Goal: Task Accomplishment & Management: Manage account settings

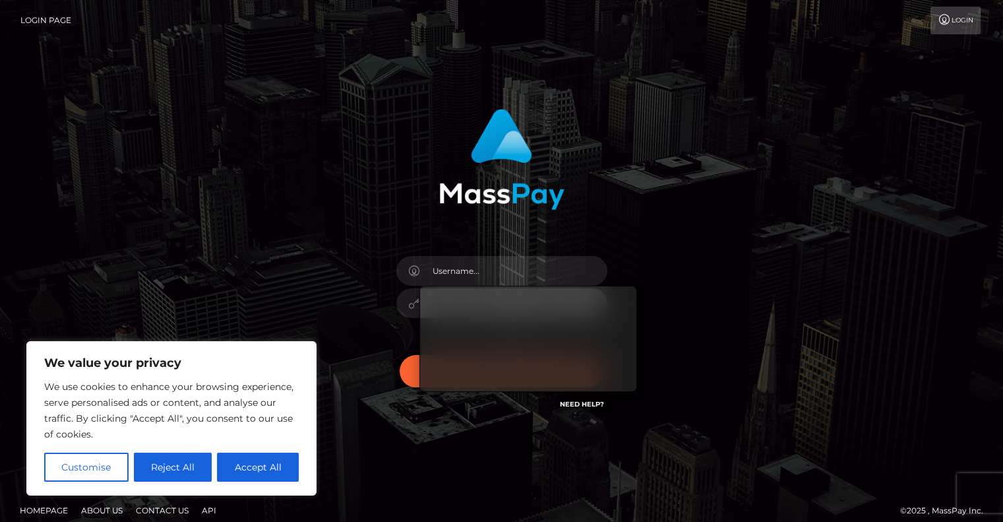
type input "fatgirrrlAkyria@gmail.com"
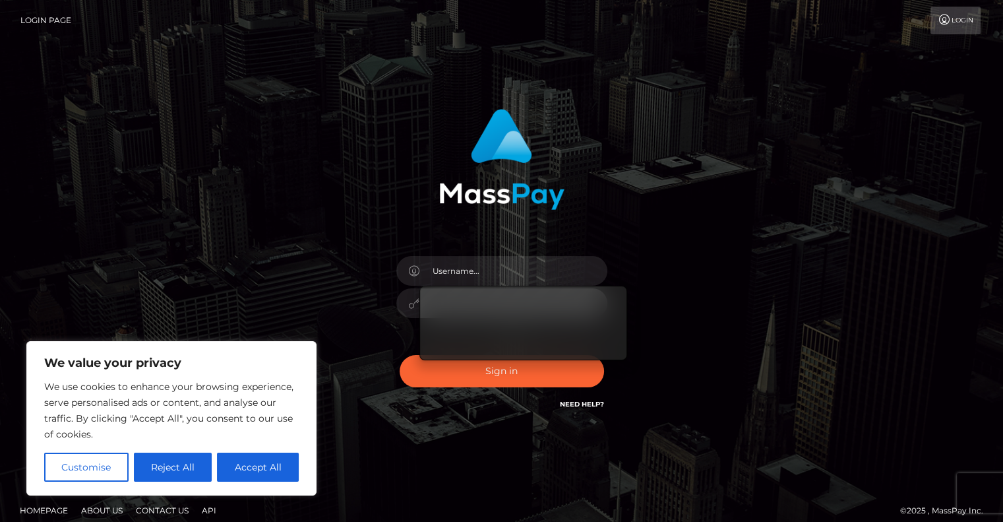
type input "fatgirrrlAkyria@gmail.com"
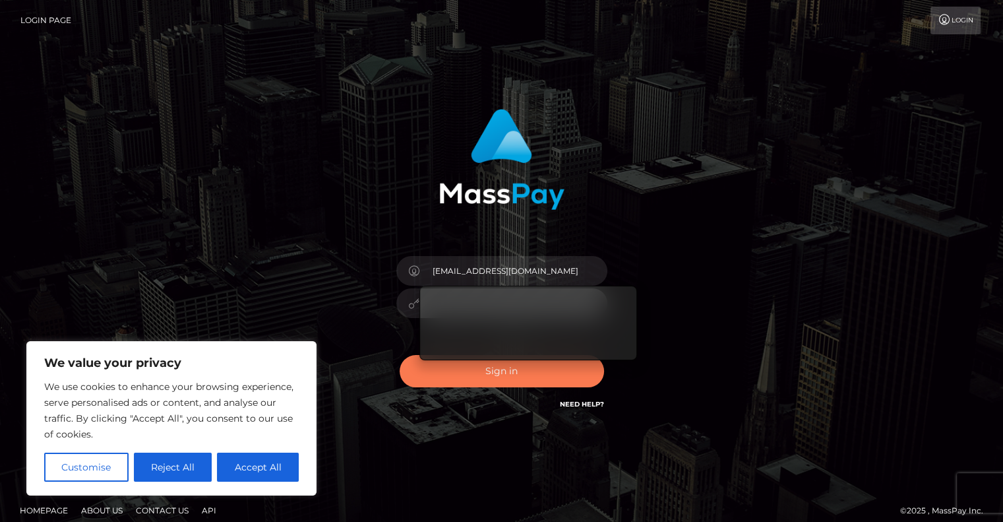
click at [530, 377] on button "Sign in" at bounding box center [502, 371] width 204 height 32
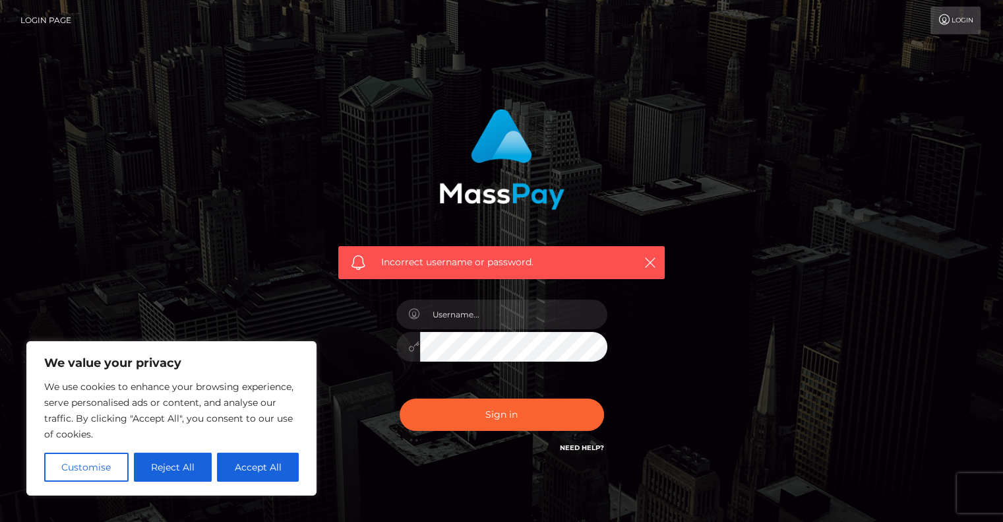
type input "fatgirrrlAkyria@gmail.com"
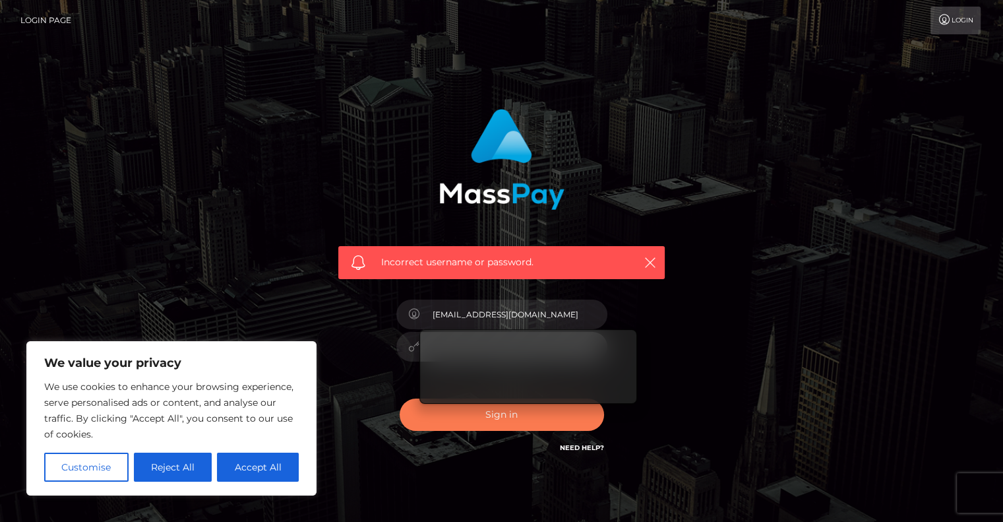
click at [537, 418] on button "Sign in" at bounding box center [502, 414] width 204 height 32
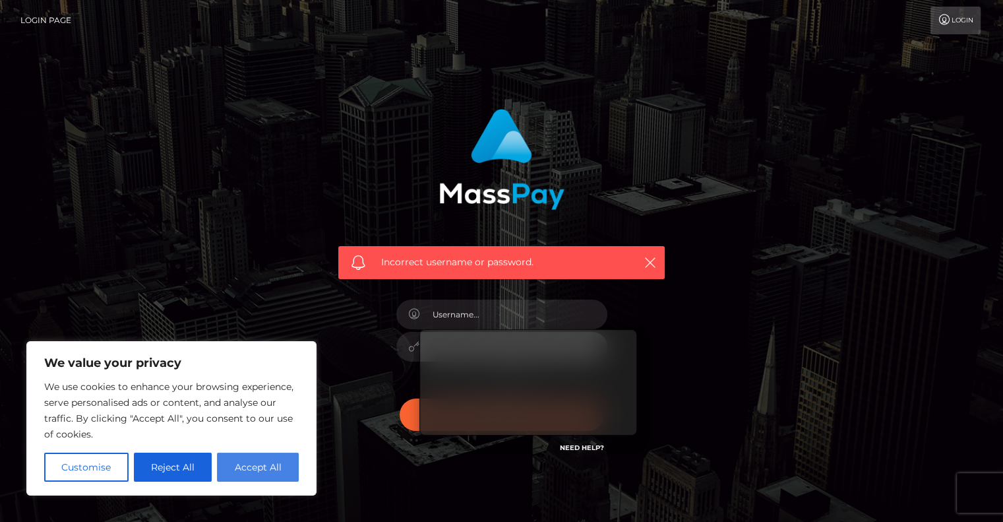
click at [256, 480] on button "Accept All" at bounding box center [258, 466] width 82 height 29
checkbox input "true"
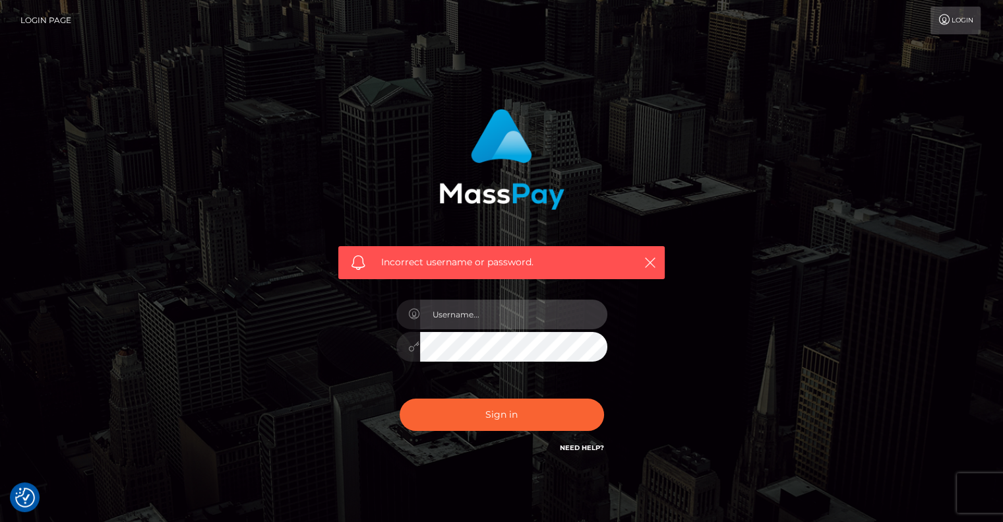
click at [451, 313] on input "text" at bounding box center [513, 314] width 187 height 30
type input "fatgirrrlAkyria@gmail.com"
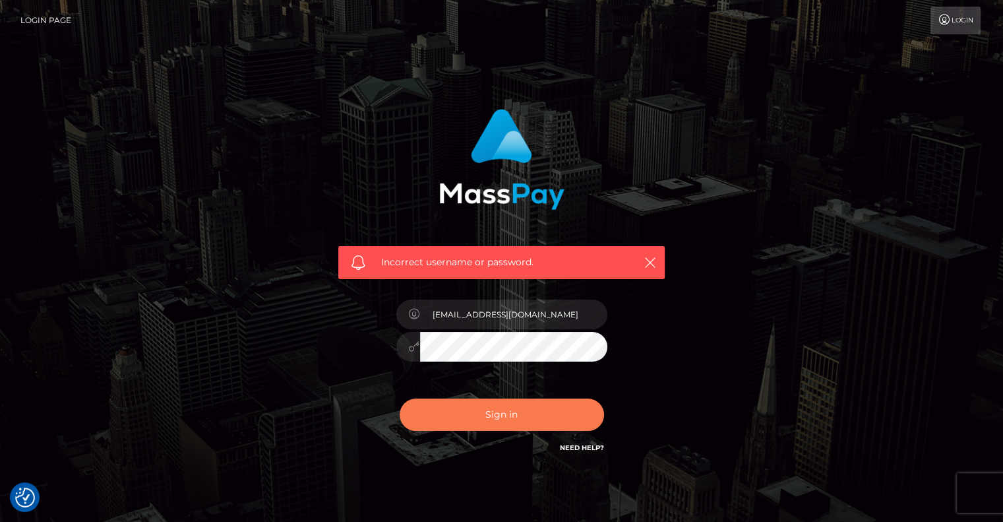
click at [528, 403] on button "Sign in" at bounding box center [502, 414] width 204 height 32
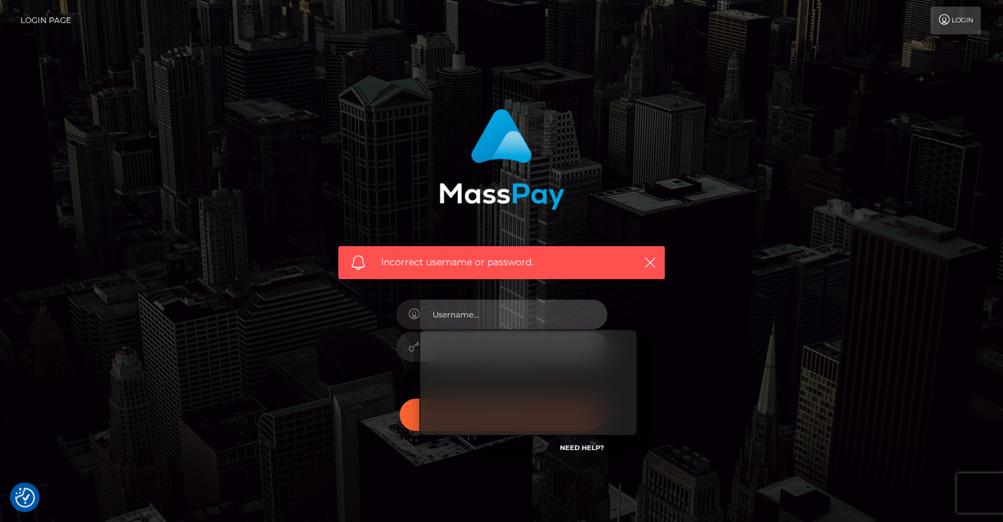
type input "1996-03-26"
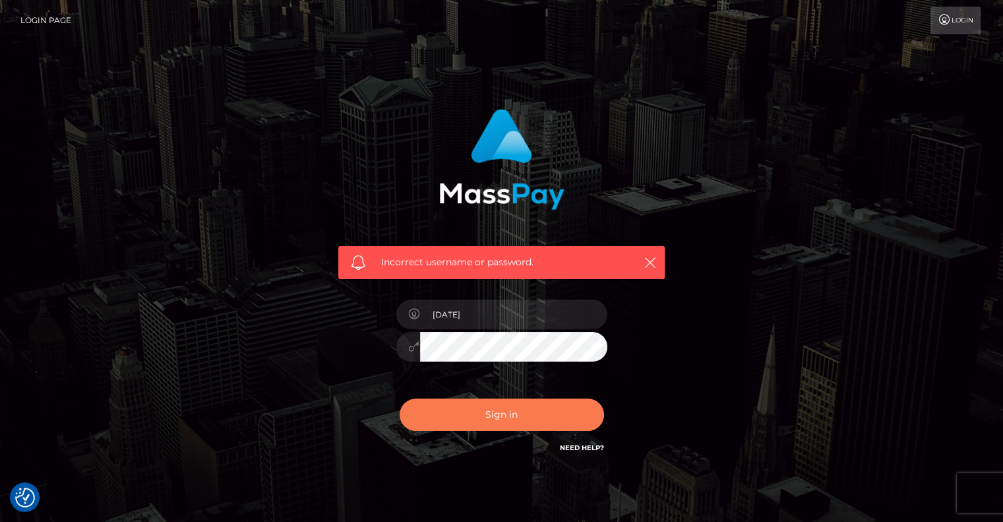
click at [507, 408] on button "Sign in" at bounding box center [502, 414] width 204 height 32
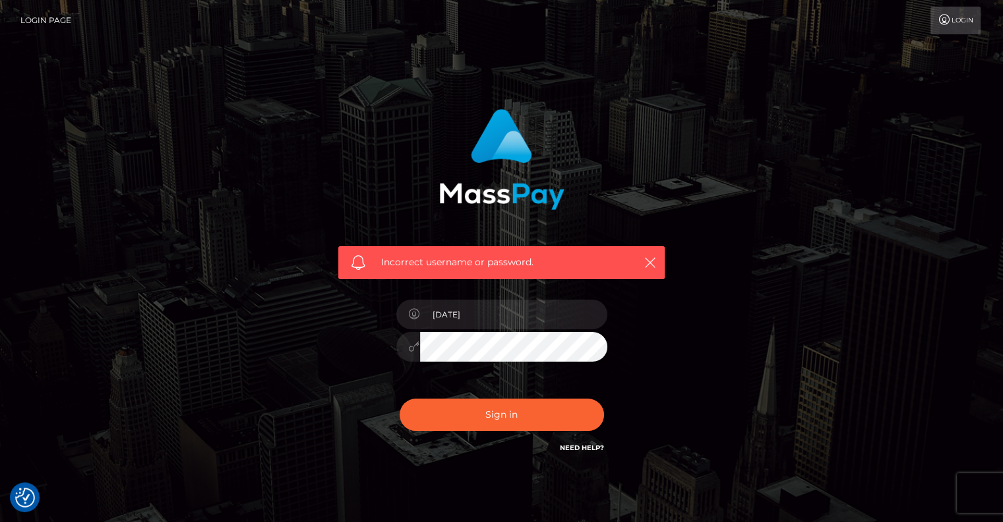
click at [405, 358] on div at bounding box center [408, 347] width 24 height 30
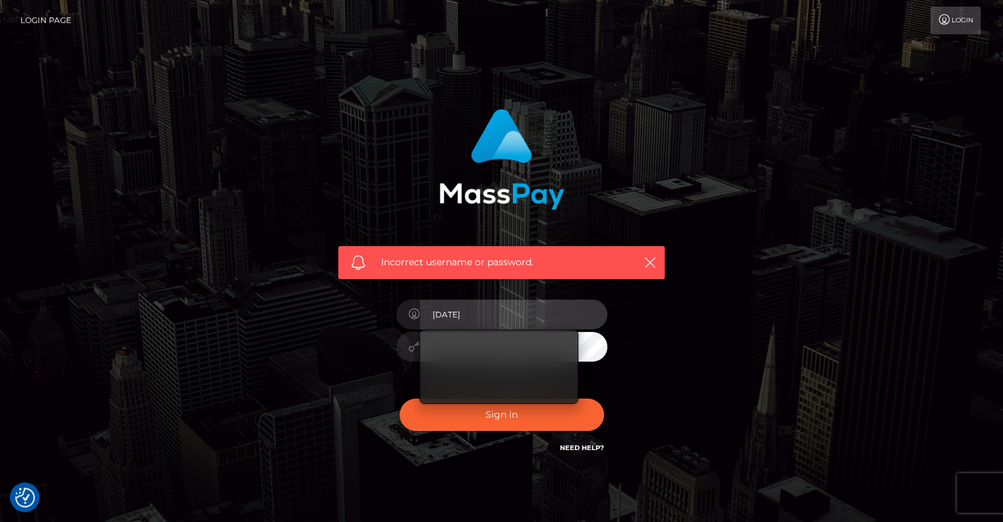
drag, startPoint x: 501, startPoint y: 305, endPoint x: 378, endPoint y: 295, distance: 123.1
click at [378, 295] on div "Incorrect username or password. [DATE]" at bounding box center [501, 282] width 346 height 366
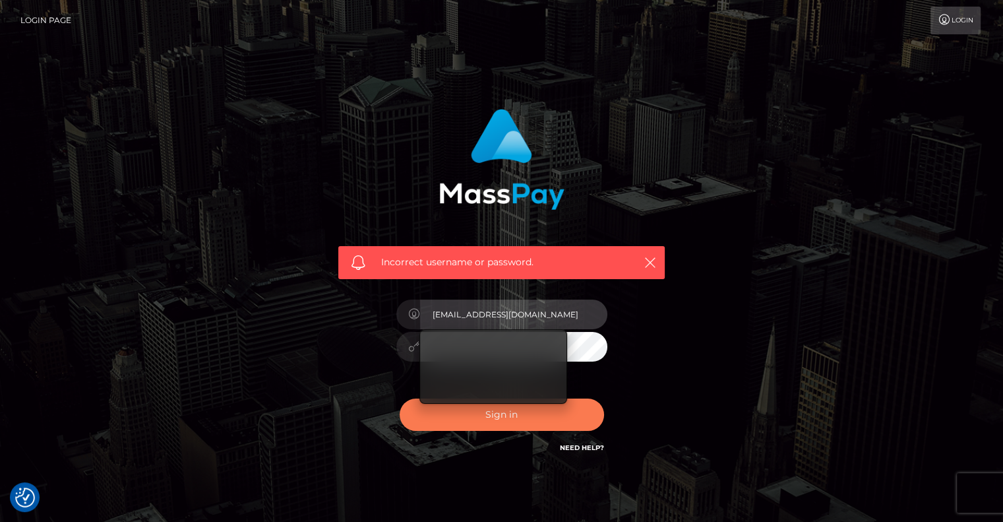
type input "[EMAIL_ADDRESS][DOMAIN_NAME]"
click at [443, 419] on button "Sign in" at bounding box center [502, 414] width 204 height 32
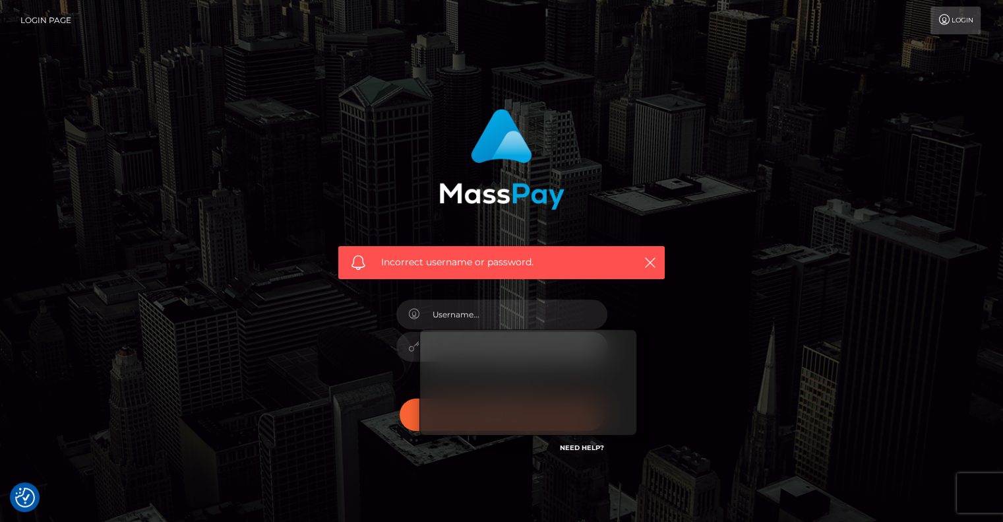
click at [788, 296] on div "Incorrect username or password." at bounding box center [502, 288] width 752 height 379
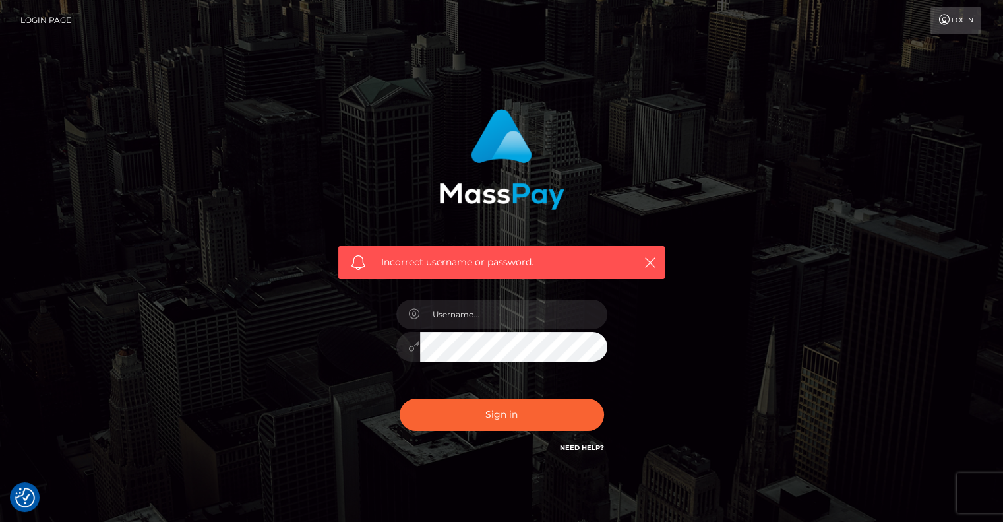
click at [583, 449] on link "Need Help?" at bounding box center [582, 447] width 44 height 9
click at [582, 443] on h6 "Need Help?" at bounding box center [582, 446] width 44 height 11
click at [580, 443] on h6 "Need Help?" at bounding box center [582, 446] width 44 height 11
click at [582, 443] on link "Need Help?" at bounding box center [582, 447] width 44 height 9
click at [583, 443] on link "Need Help?" at bounding box center [582, 447] width 44 height 9
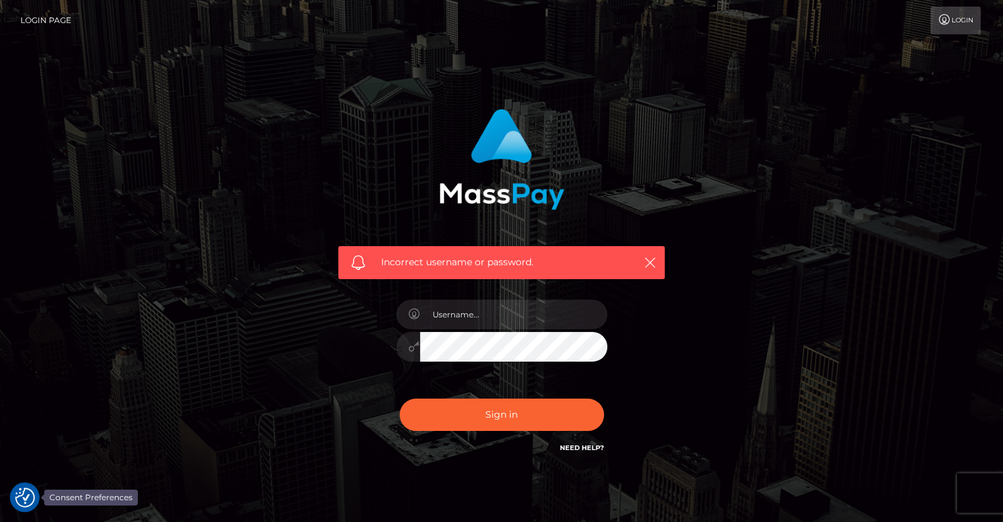
click at [18, 495] on img "Consent Preferences" at bounding box center [25, 497] width 20 height 20
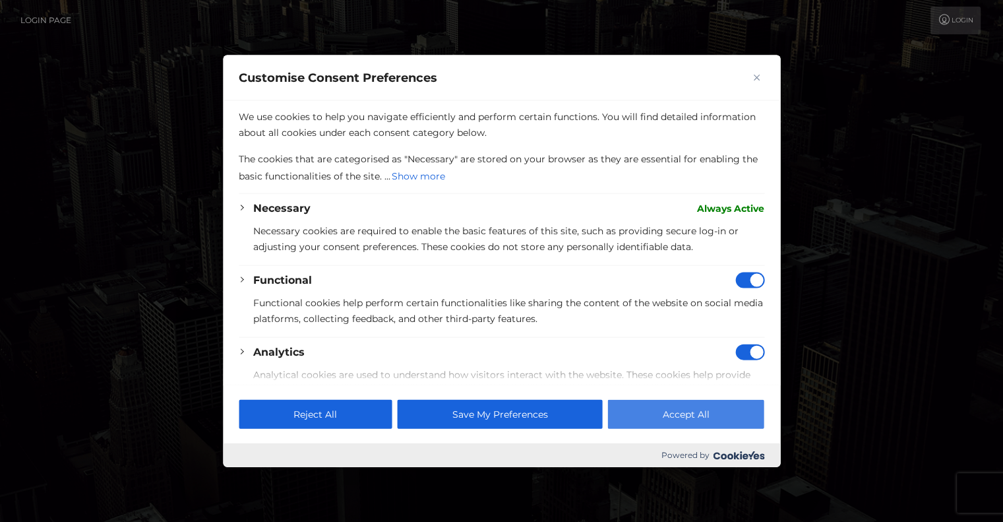
click at [659, 407] on button "Accept All" at bounding box center [686, 414] width 156 height 29
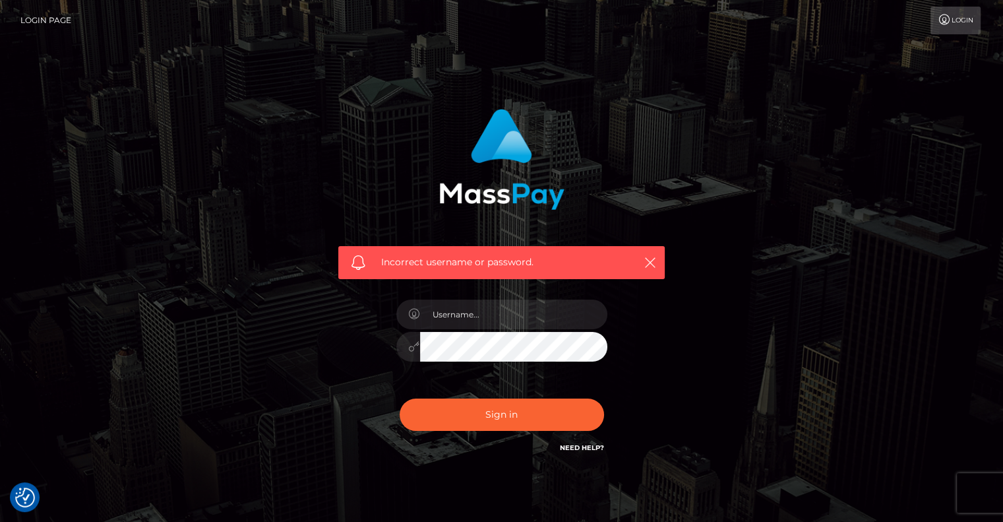
click at [578, 452] on h6 "Need Help?" at bounding box center [582, 446] width 44 height 11
click at [583, 448] on link "Need Help?" at bounding box center [582, 447] width 44 height 9
click at [503, 323] on input "text" at bounding box center [513, 314] width 187 height 30
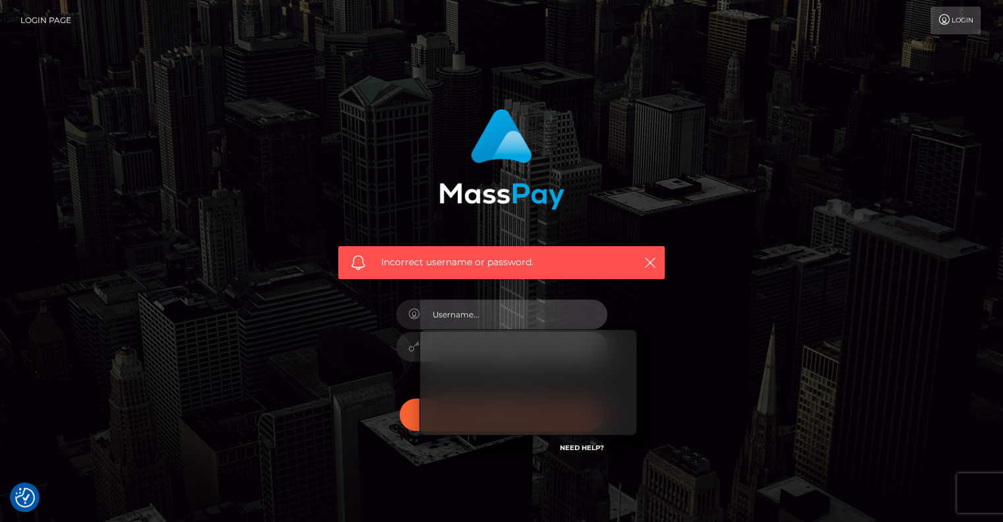
type input "fatgirrrlAkyria@gmail.com"
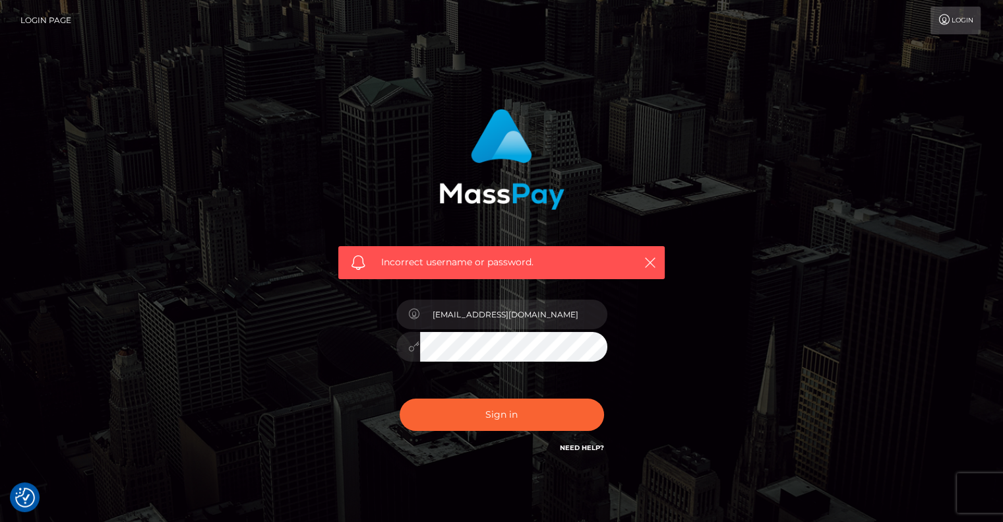
click at [590, 445] on link "Need Help?" at bounding box center [582, 447] width 44 height 9
click at [937, 33] on link "Login" at bounding box center [956, 21] width 50 height 28
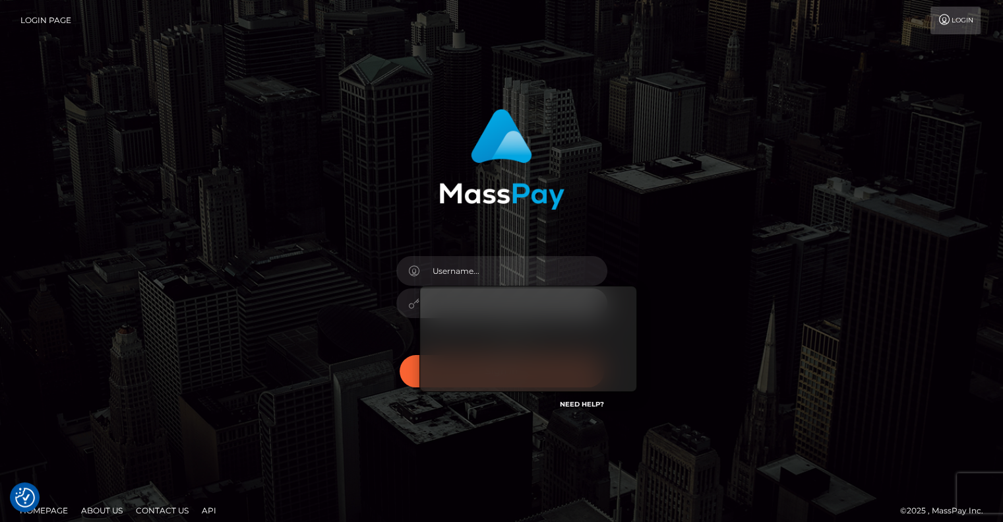
click at [573, 407] on link "Need Help?" at bounding box center [582, 404] width 44 height 9
click at [218, 511] on link "API" at bounding box center [209, 510] width 25 height 20
click at [766, 294] on div "Sign in" at bounding box center [502, 267] width 752 height 336
